Goal: Task Accomplishment & Management: Complete application form

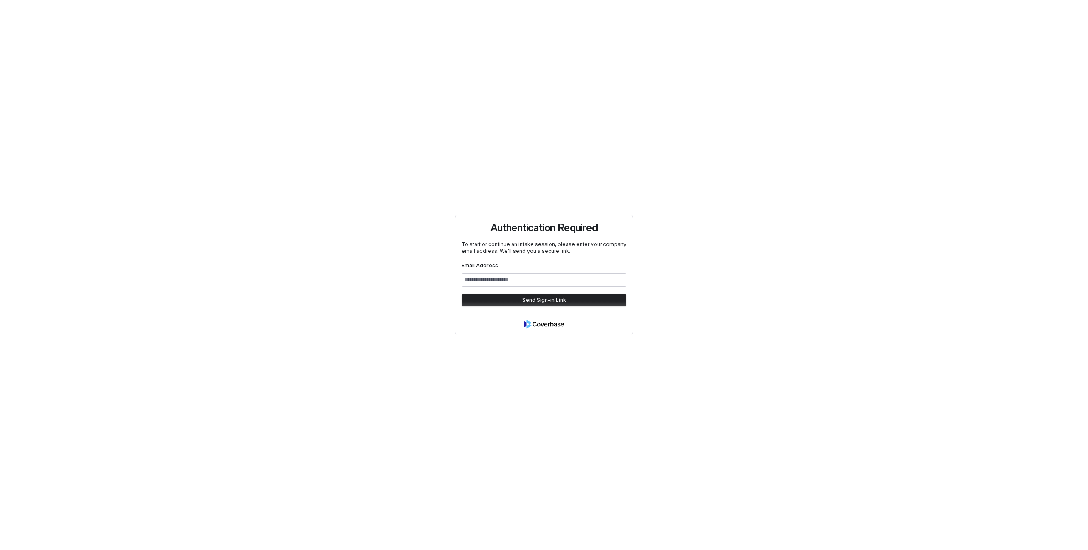
click at [499, 291] on div "Email Address" at bounding box center [544, 277] width 178 height 32
click at [499, 279] on input "Email Address" at bounding box center [543, 280] width 165 height 14
type input "**********"
click at [461, 294] on button "Send Sign-in Link" at bounding box center [543, 300] width 165 height 13
click at [516, 274] on input "Email Address" at bounding box center [543, 277] width 165 height 14
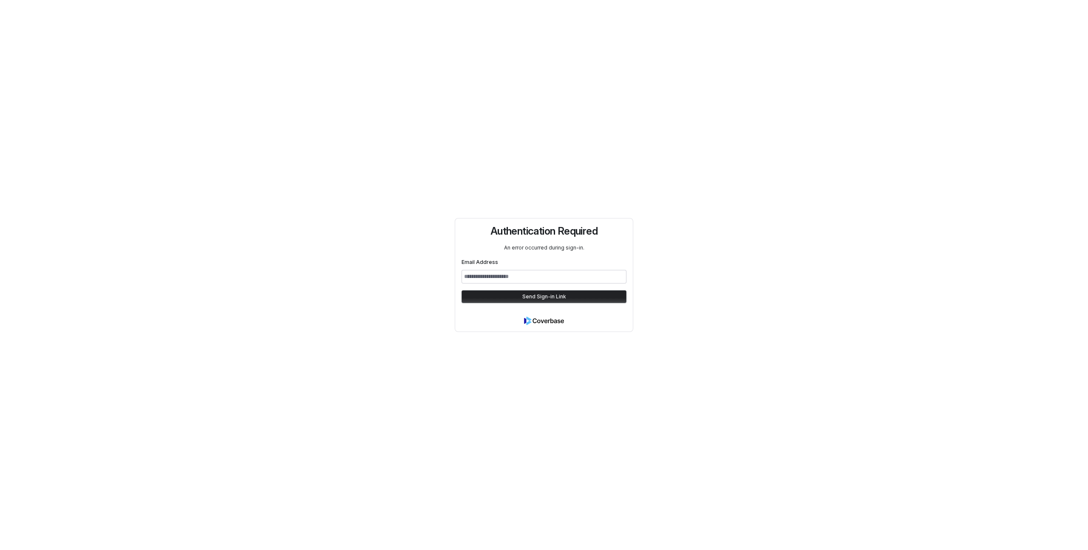
click at [703, 277] on div "Authentication Required An error occurred during sign-in. Email Address Send Si…" at bounding box center [544, 275] width 1088 height 550
click at [396, 245] on div "Authentication Required An error occurred during sign-in. Email Address Send Si…" at bounding box center [544, 275] width 1088 height 550
